Goal: Task Accomplishment & Management: Use online tool/utility

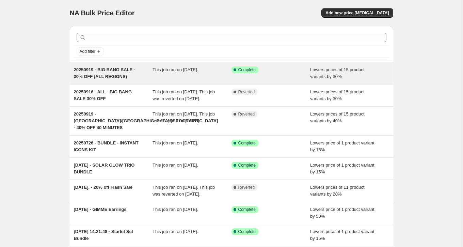
click at [119, 74] on span "20250919 - BIG BANG SALE - 30% OFF (ALL REGIONS)" at bounding box center [105, 73] width 62 height 12
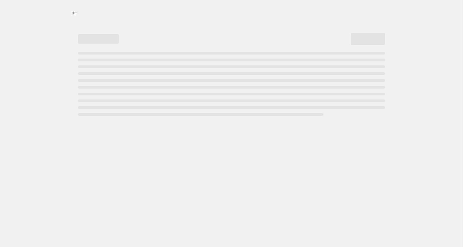
select select "percentage"
select select "collection"
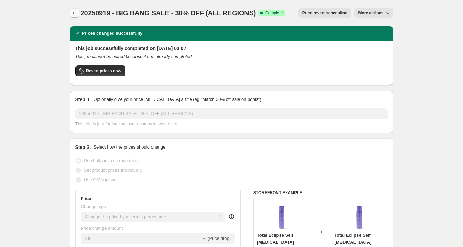
click at [73, 11] on icon "Price change jobs" at bounding box center [74, 13] width 7 height 7
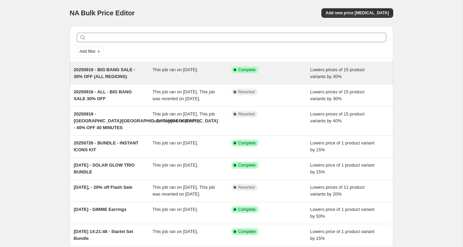
click at [99, 80] on div "20250919 - BIG BANG SALE - 30% OFF (ALL REGIONS) This job ran on [DATE]. Succes…" at bounding box center [231, 73] width 323 height 22
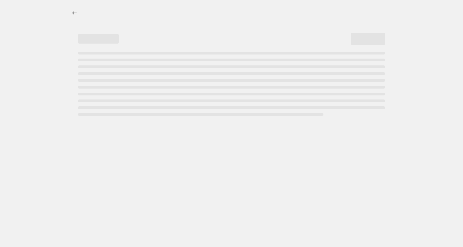
select select "percentage"
select select "collection"
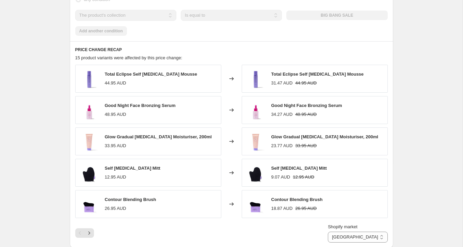
scroll to position [599, 0]
